Goal: Information Seeking & Learning: Learn about a topic

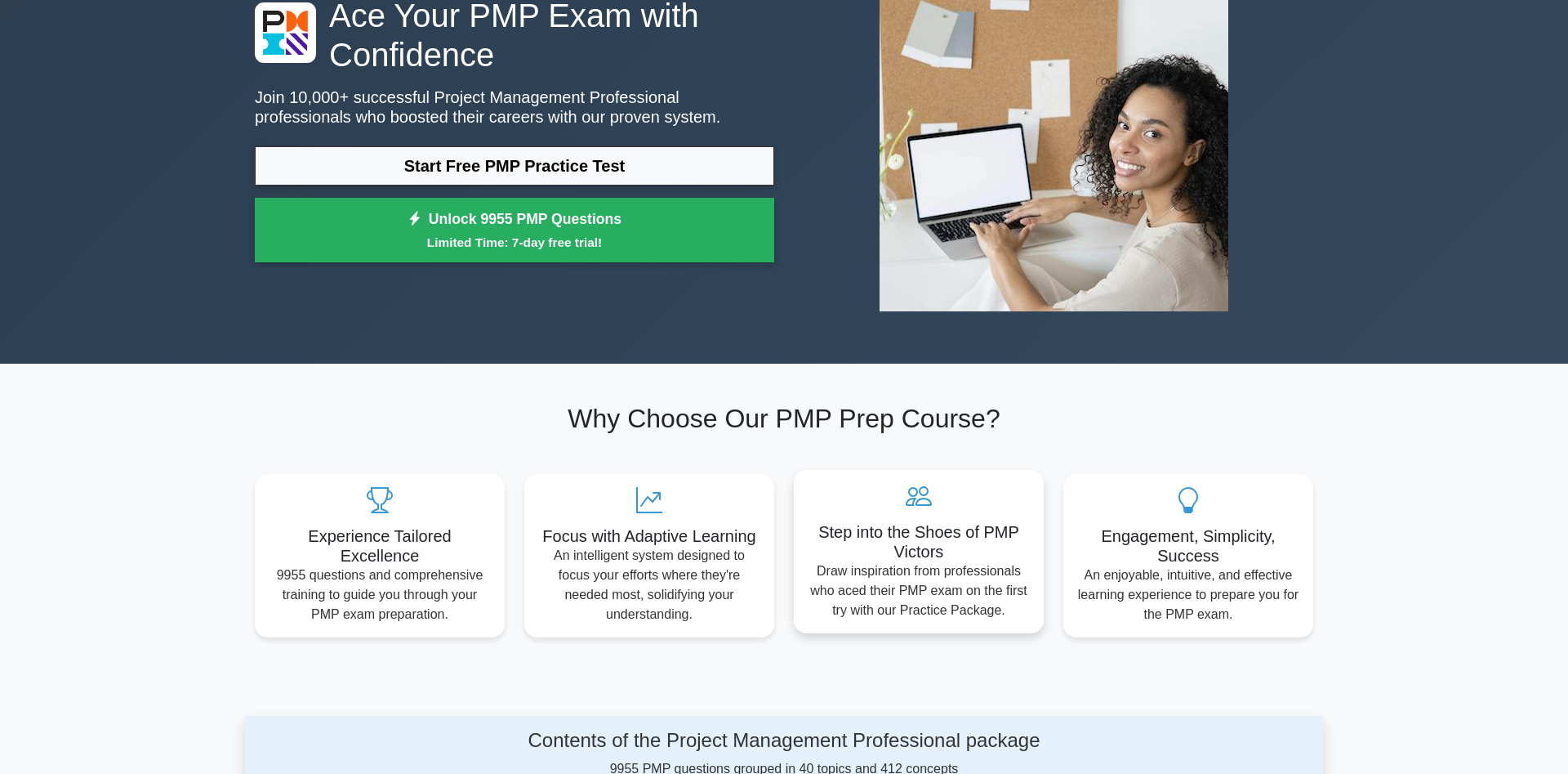
scroll to position [166, 0]
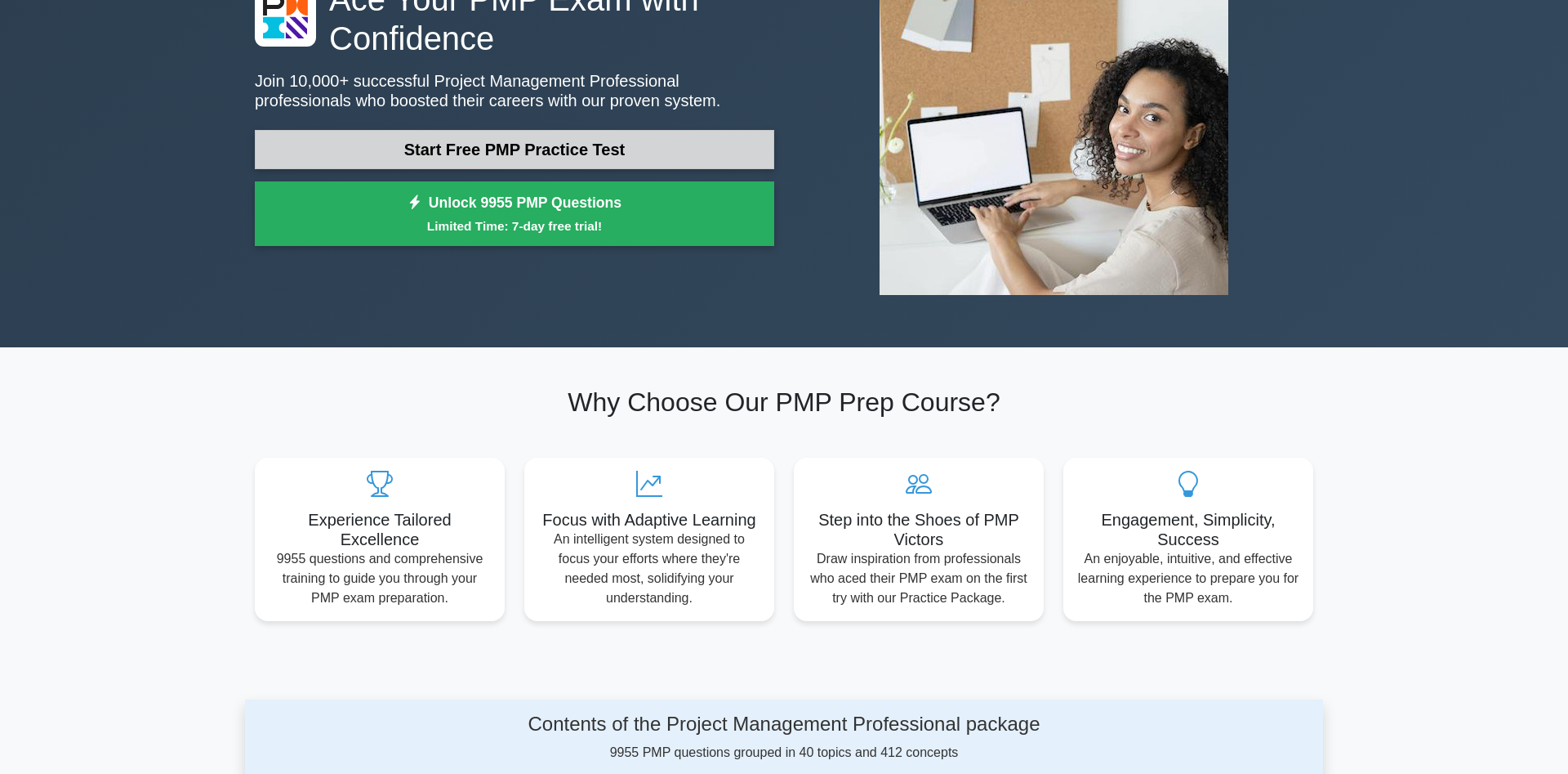
click at [541, 130] on link "Start Free PMP Practice Test" at bounding box center [514, 149] width 519 height 40
click at [637, 130] on link "Start Free PMP Practice Test" at bounding box center [514, 149] width 519 height 40
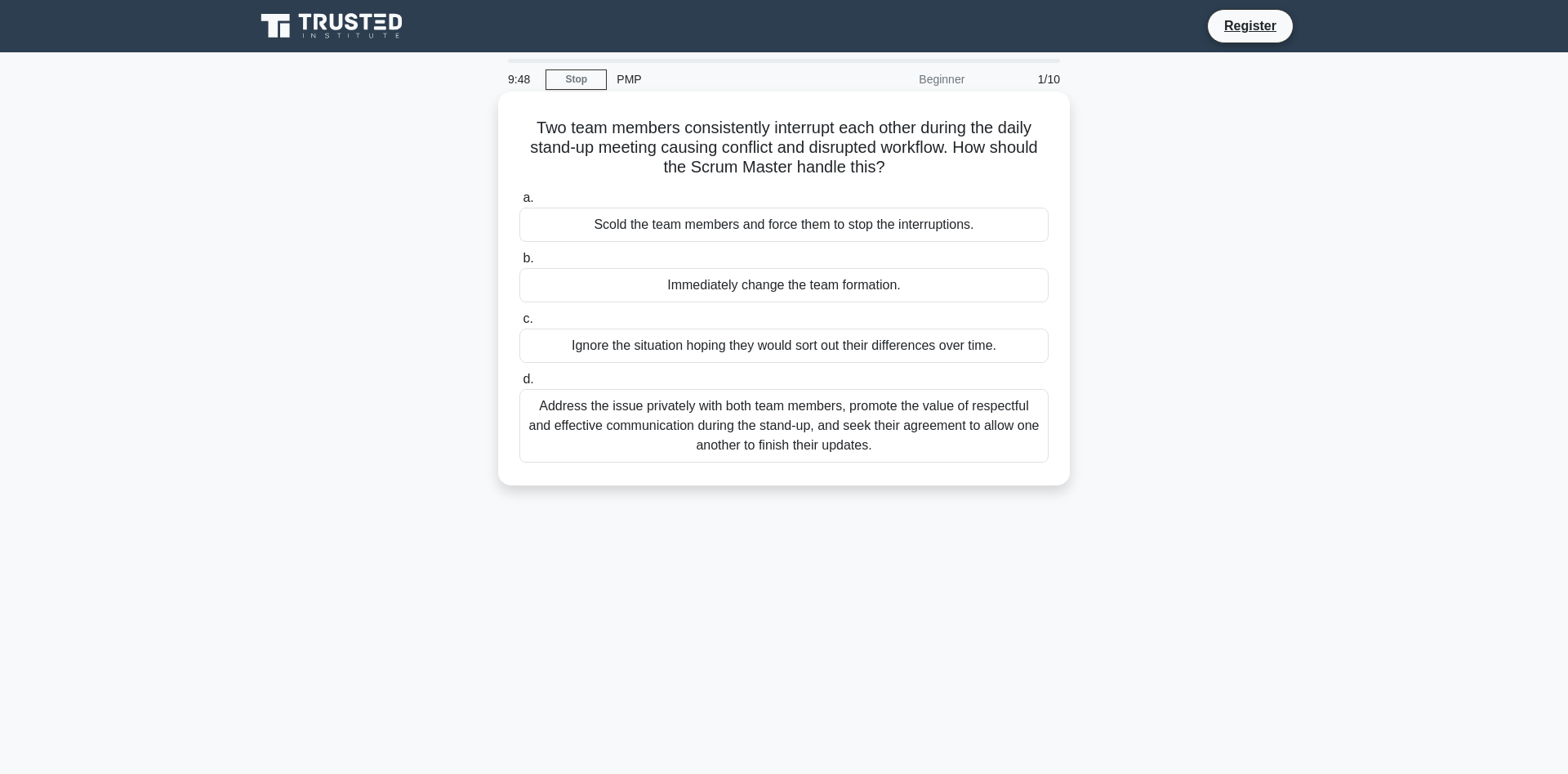
click at [687, 408] on div "Address the issue privately with both team members, promote the value of respec…" at bounding box center [784, 426] width 529 height 73
click at [519, 385] on input "d. Address the issue privately with both team members, promote the value of res…" at bounding box center [519, 379] width 0 height 11
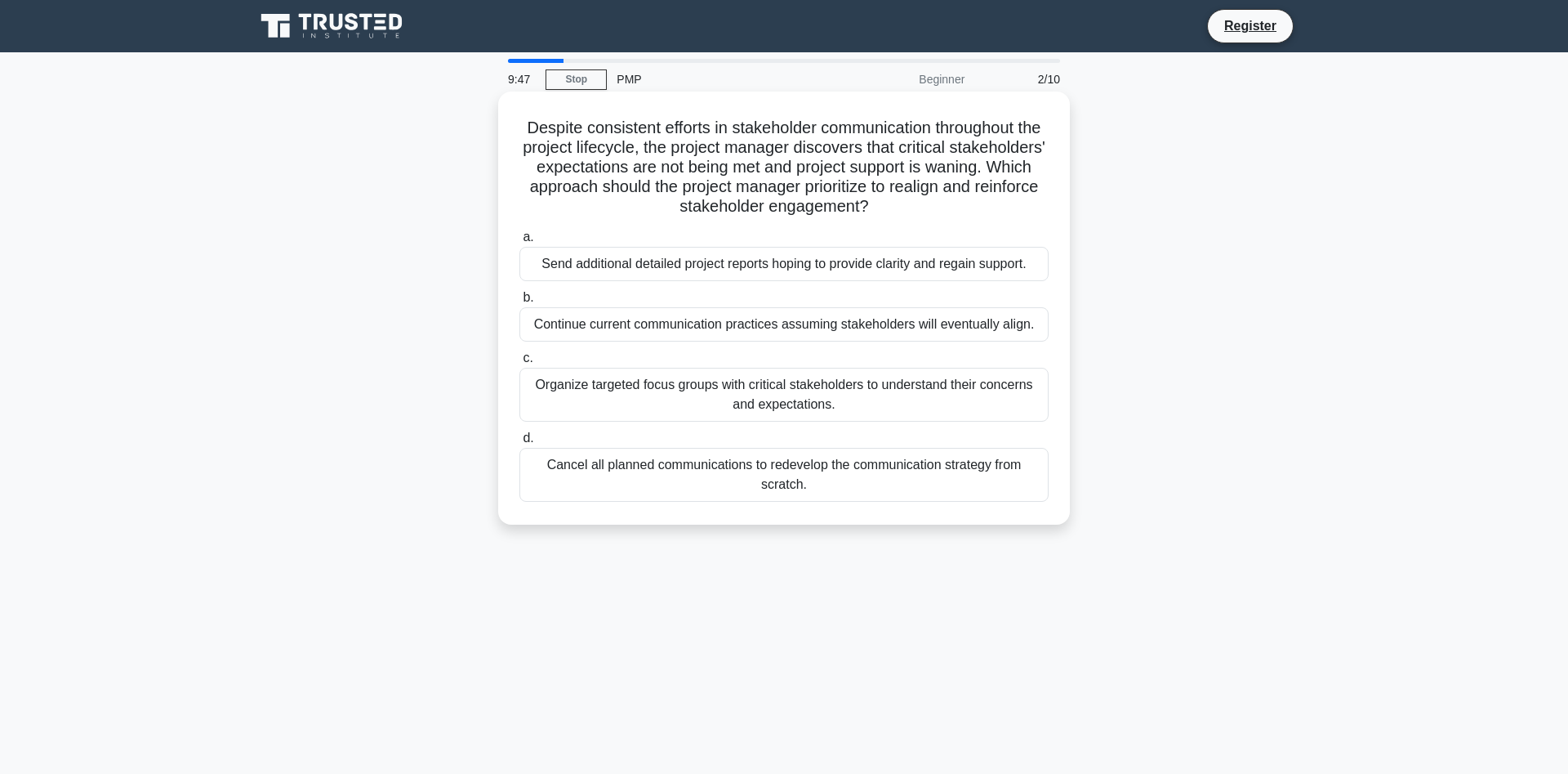
click at [761, 388] on div "Organize targeted focus groups with critical stakeholders to understand their c…" at bounding box center [784, 394] width 529 height 53
click at [519, 363] on input "c. Organize targeted focus groups with critical stakeholders to understand thei…" at bounding box center [519, 358] width 0 height 11
